Goal: Task Accomplishment & Management: Manage account settings

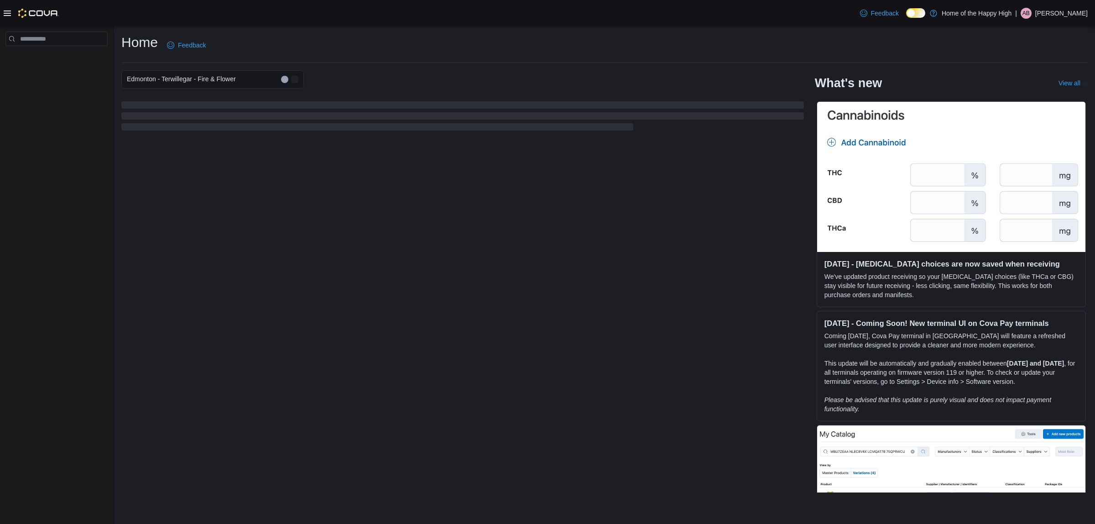
click at [1075, 13] on p "[PERSON_NAME]" at bounding box center [1061, 13] width 52 height 11
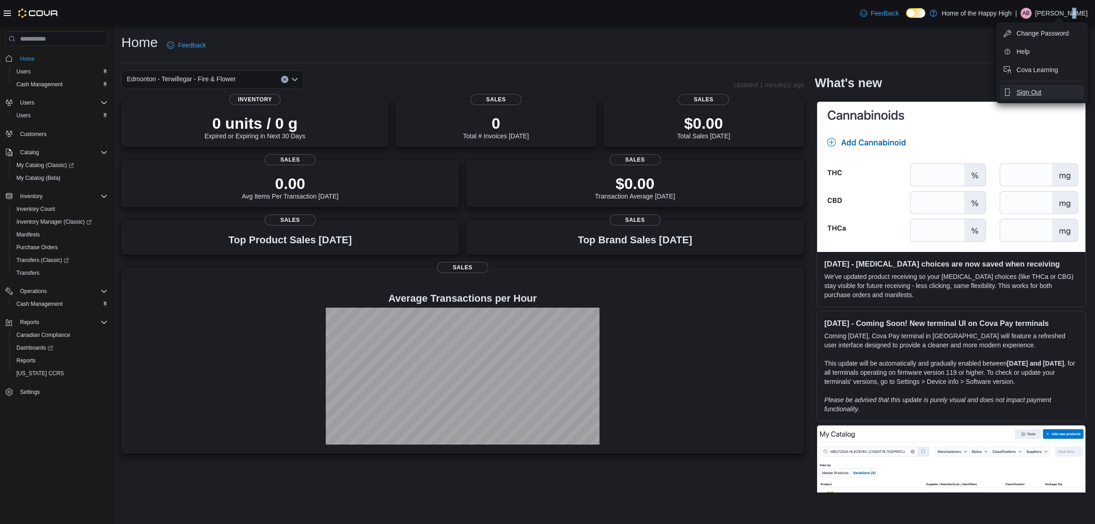
click at [1036, 85] on button "Sign Out" at bounding box center [1042, 92] width 84 height 15
